Goal: Information Seeking & Learning: Learn about a topic

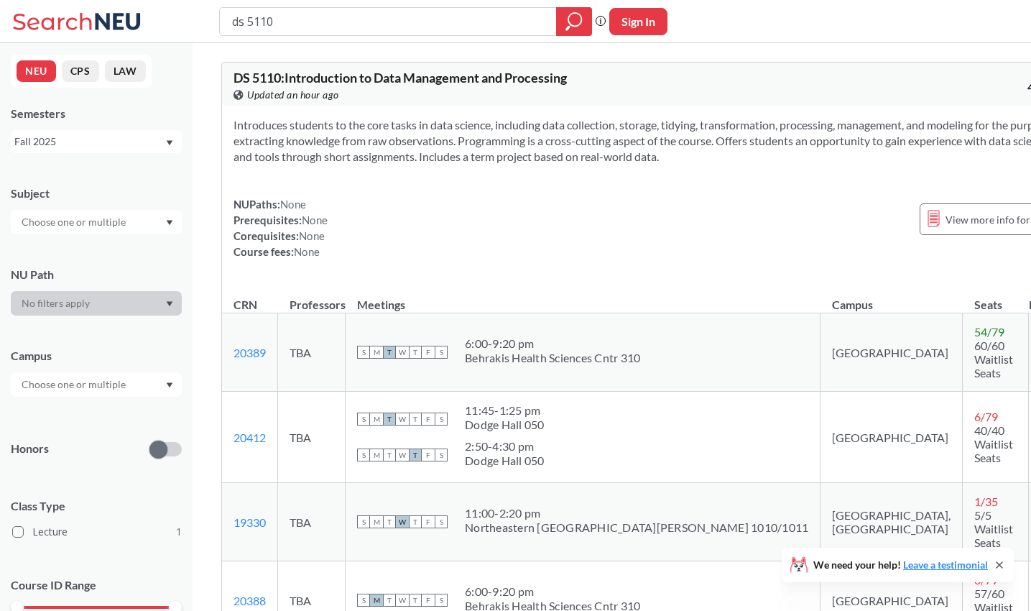
scroll to position [147, 0]
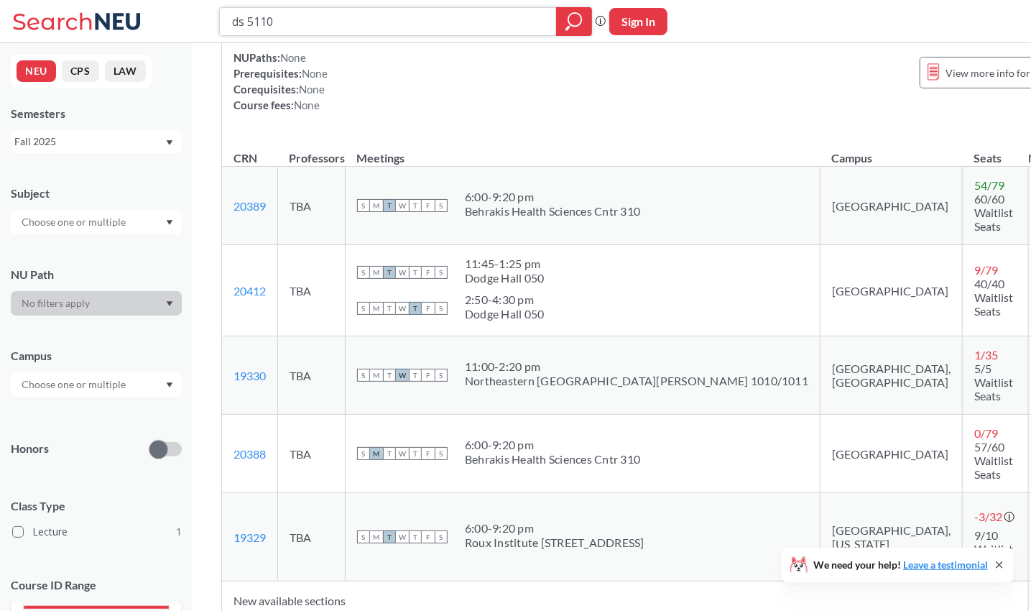
click at [310, 34] on input "ds 5110" at bounding box center [389, 21] width 316 height 24
type input "C"
type input "DS 5500"
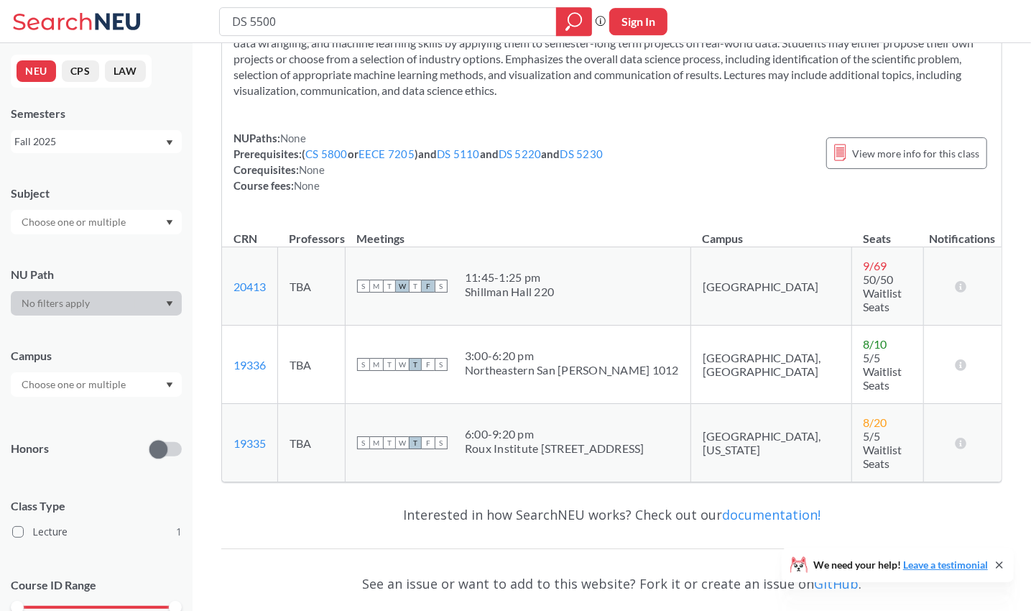
scroll to position [101, 0]
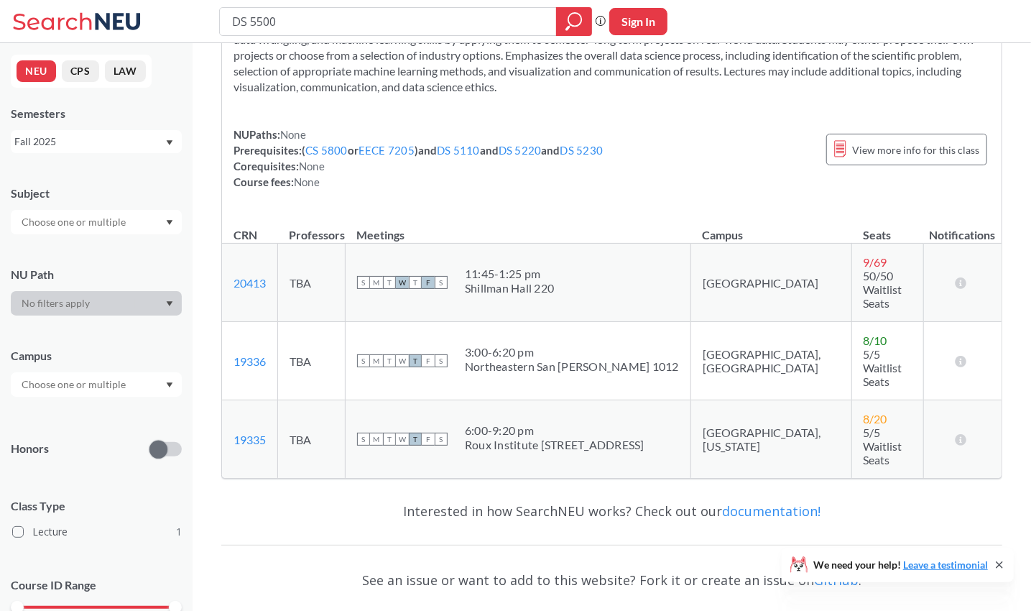
click at [515, 345] on div "3:00 - 6:20 pm Northeastern [GEOGRAPHIC_DATA][PERSON_NAME] 1012" at bounding box center [572, 361] width 214 height 32
click at [510, 438] on div "Roux Institute [STREET_ADDRESS]" at bounding box center [555, 445] width 180 height 14
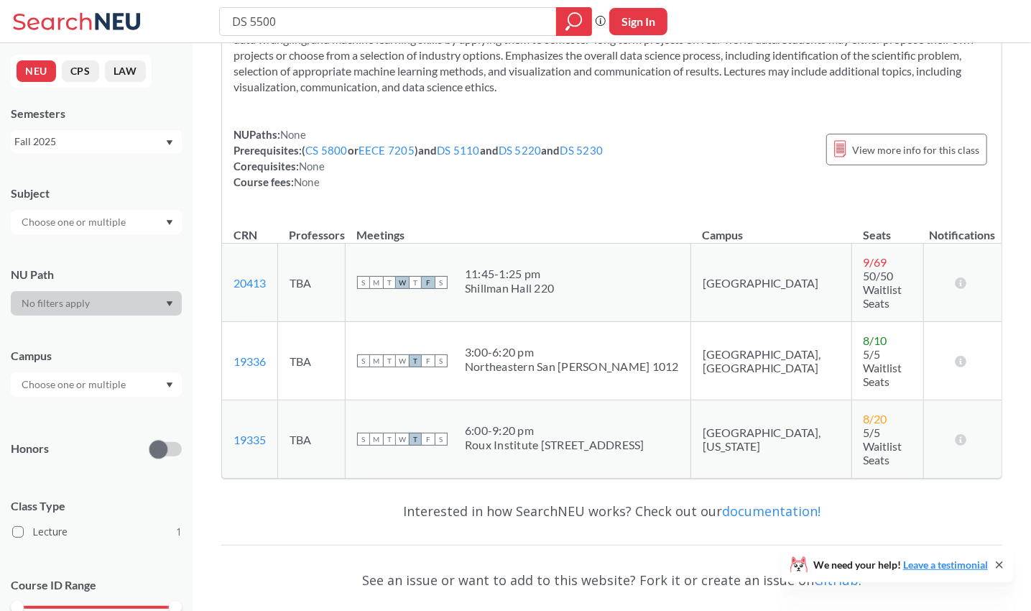
click at [510, 438] on div "Roux Institute [STREET_ADDRESS]" at bounding box center [555, 445] width 180 height 14
